Goal: Navigation & Orientation: Find specific page/section

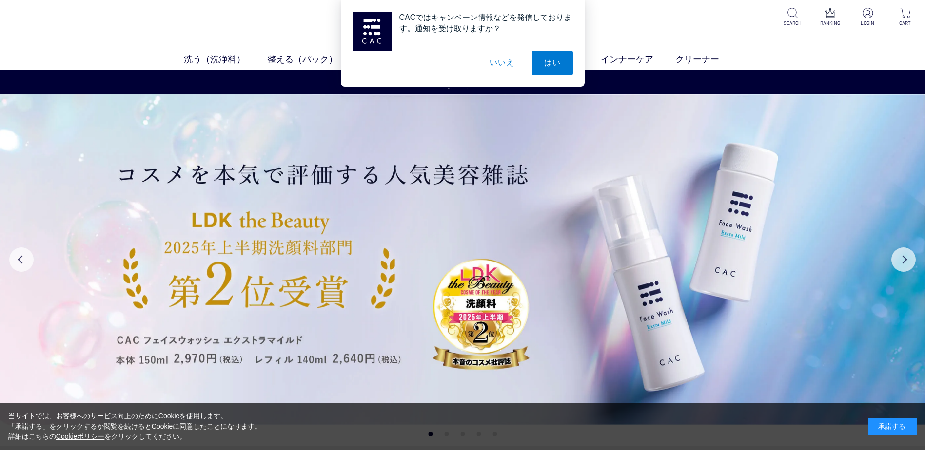
click at [509, 59] on button "いいえ" at bounding box center [501, 63] width 49 height 24
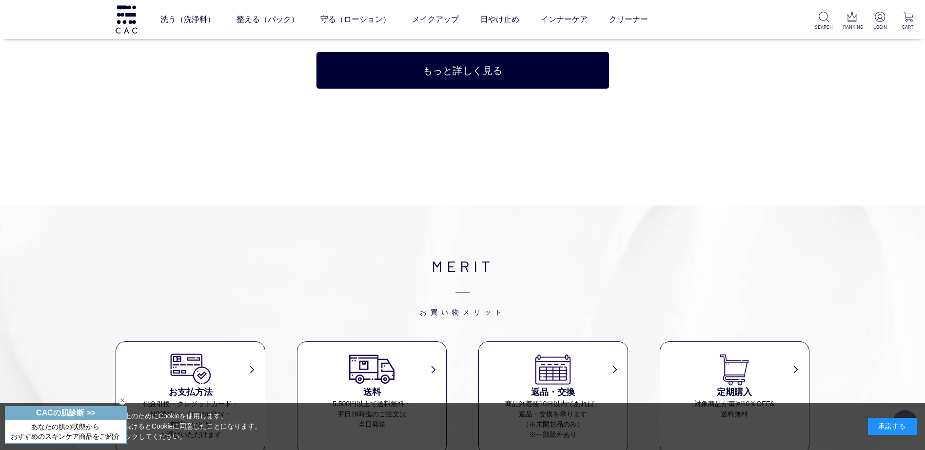
scroll to position [3704, 0]
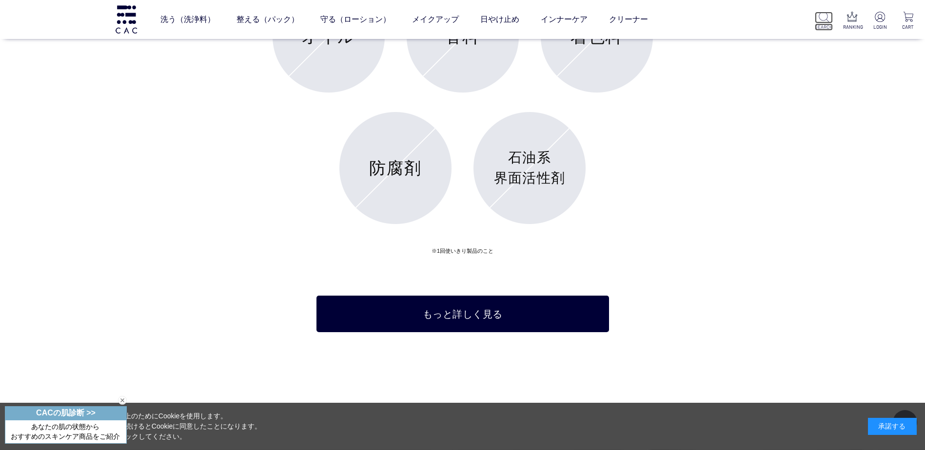
click at [821, 27] on p "SEARCH" at bounding box center [823, 26] width 18 height 7
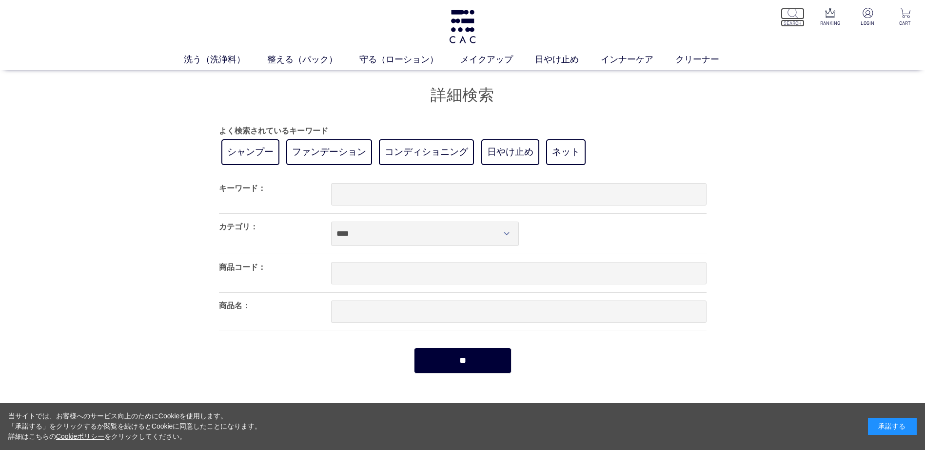
click at [796, 20] on p "SEARCH" at bounding box center [792, 22] width 24 height 7
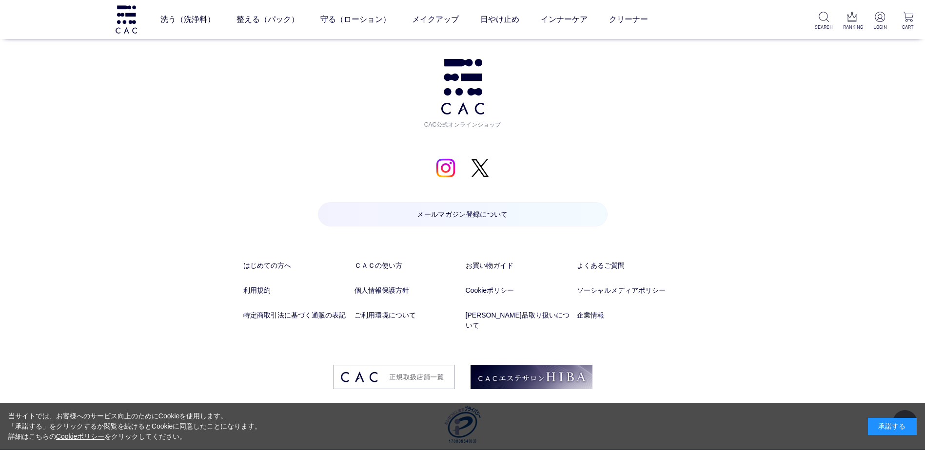
scroll to position [940, 0]
click at [589, 315] on link "企業情報" at bounding box center [629, 315] width 105 height 10
